Goal: Find specific page/section: Find specific page/section

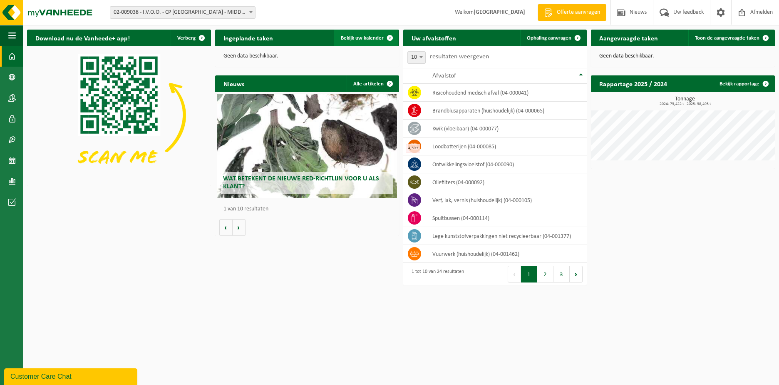
click at [358, 37] on span "Bekijk uw kalender" at bounding box center [362, 37] width 43 height 5
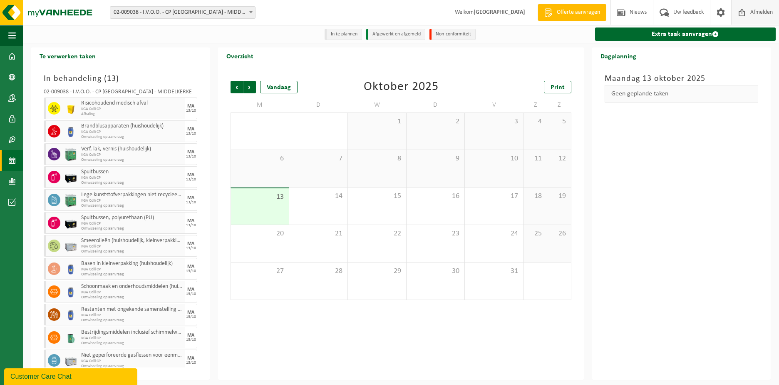
click at [768, 16] on span "Afmelden" at bounding box center [762, 12] width 27 height 25
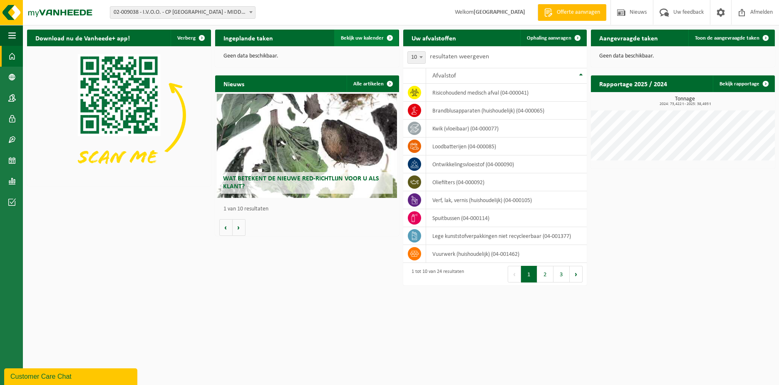
click at [361, 36] on span "Bekijk uw kalender" at bounding box center [362, 37] width 43 height 5
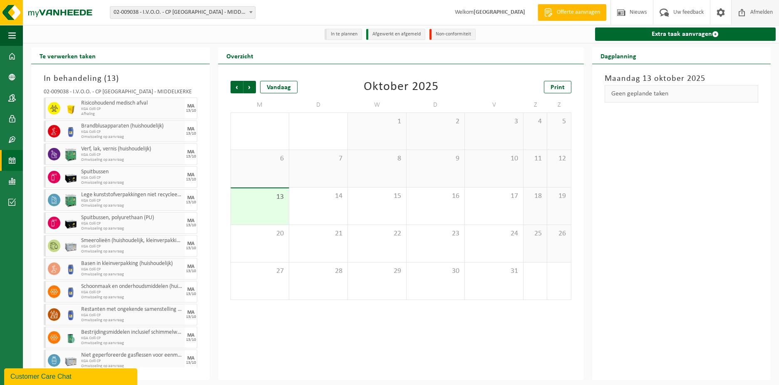
click at [756, 9] on span "Afmelden" at bounding box center [762, 12] width 27 height 25
